Goal: Download file/media

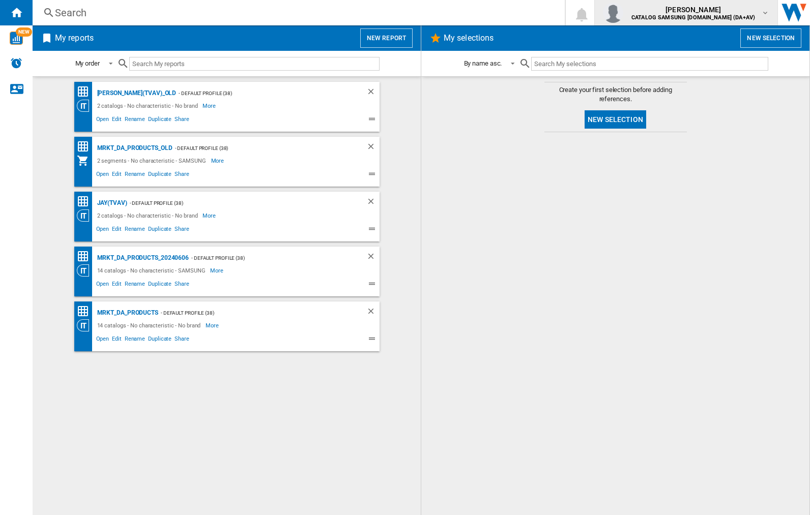
click at [623, 13] on img "button" at bounding box center [613, 13] width 20 height 20
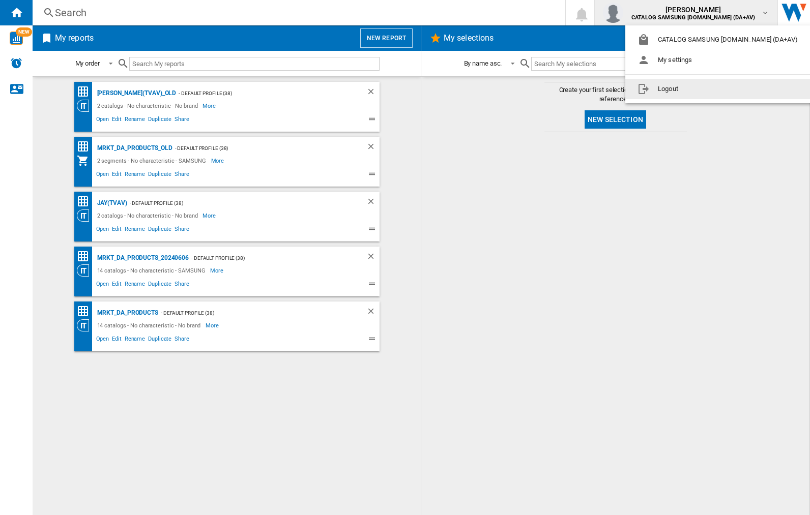
click at [704, 89] on button "Logout" at bounding box center [719, 89] width 189 height 20
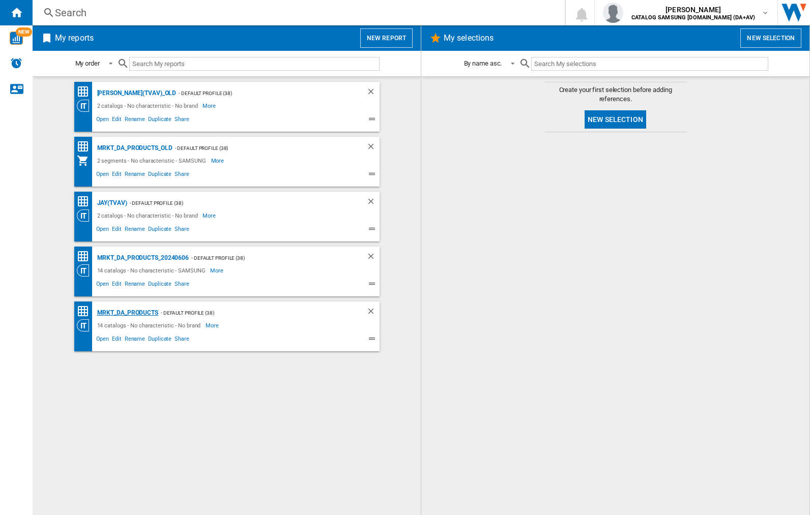
click at [127, 313] on div "MRKT_DA_PRODUCTS" at bounding box center [127, 313] width 64 height 13
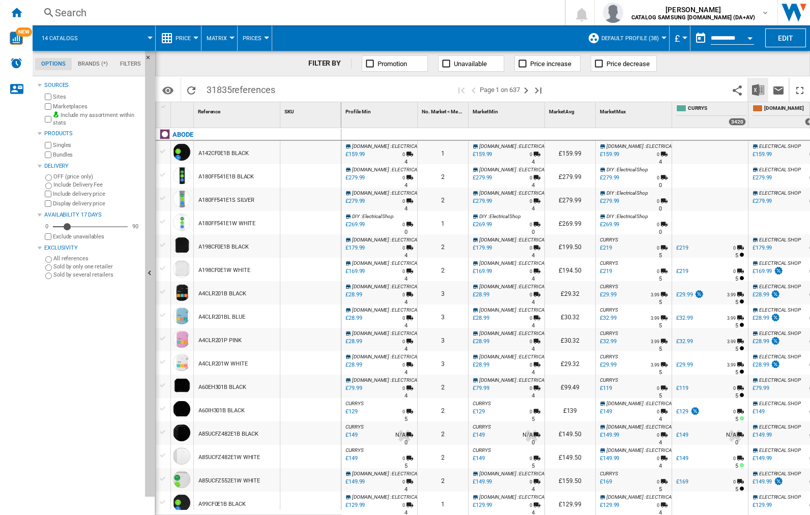
click at [758, 89] on img "Download in Excel" at bounding box center [758, 90] width 12 height 12
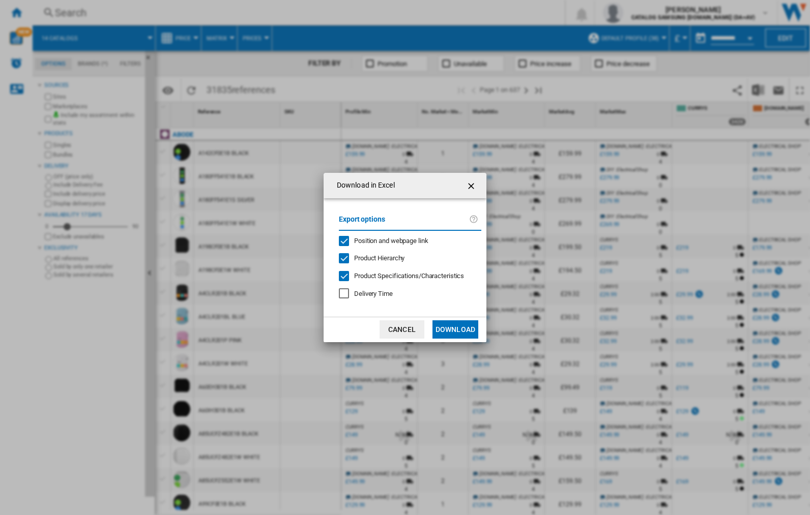
click at [384, 240] on span "Position and webpage link" at bounding box center [391, 241] width 74 height 8
click at [455, 330] on button "Download" at bounding box center [455, 330] width 46 height 18
